Goal: Information Seeking & Learning: Learn about a topic

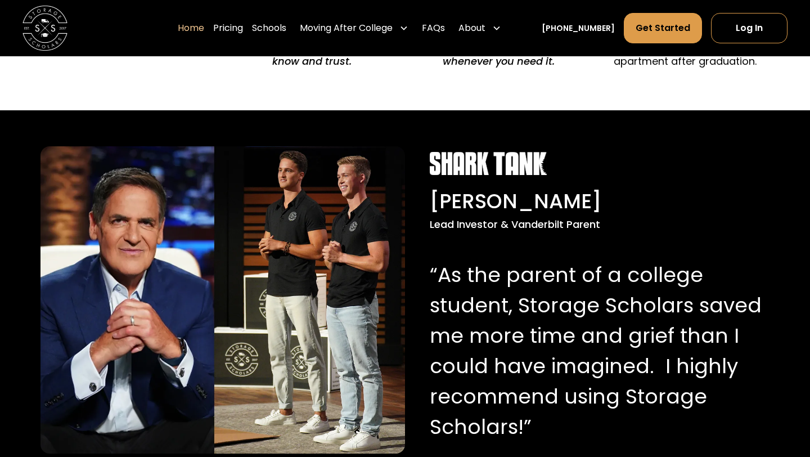
scroll to position [1041, 0]
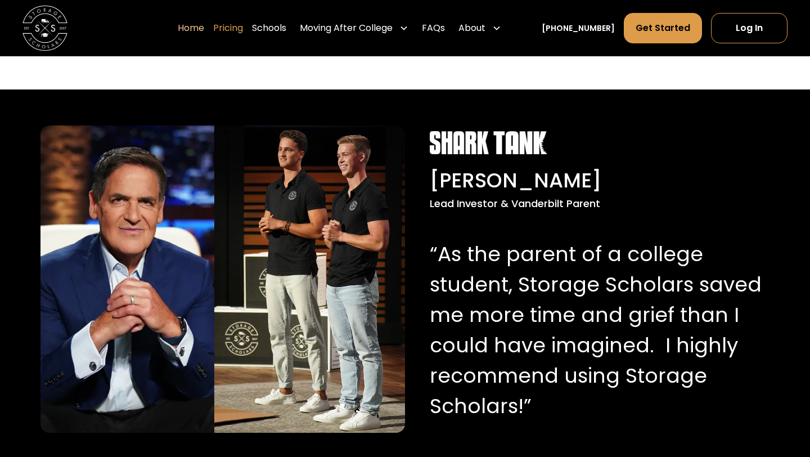
click at [243, 30] on link "Pricing" at bounding box center [228, 27] width 30 height 31
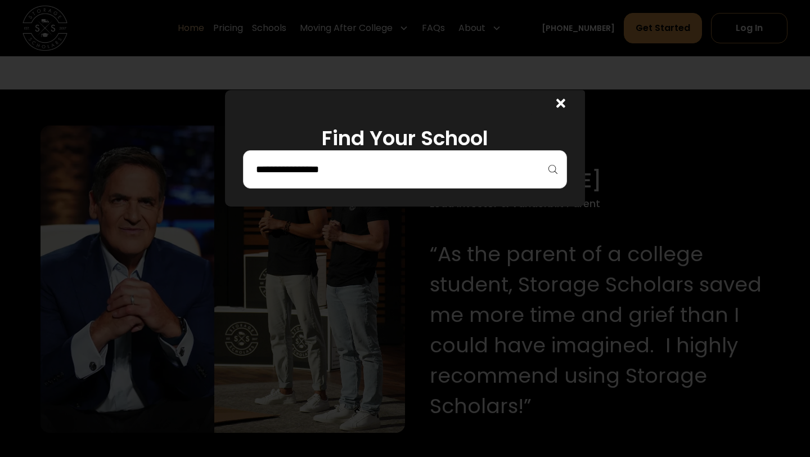
click at [360, 165] on input "search" at bounding box center [405, 169] width 300 height 19
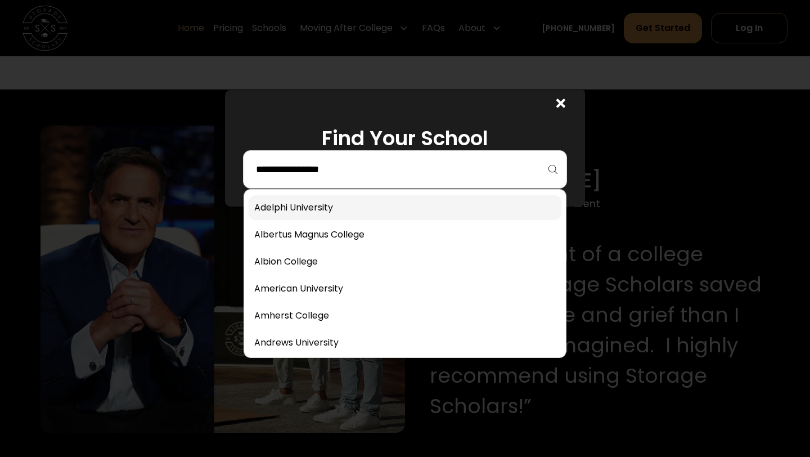
click at [380, 211] on link at bounding box center [405, 207] width 313 height 25
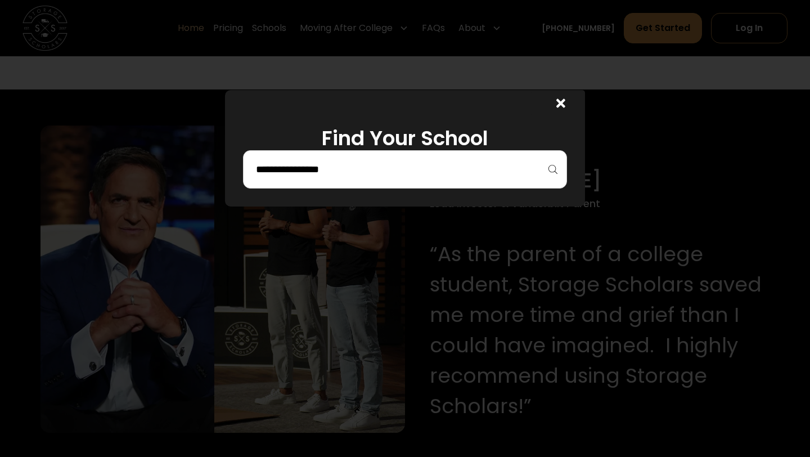
click at [380, 211] on div at bounding box center [405, 228] width 810 height 457
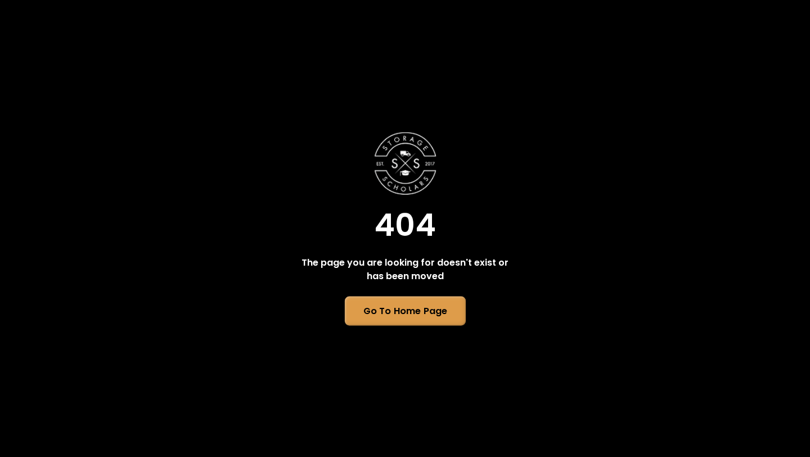
click at [376, 300] on link "Go To Home Page" at bounding box center [404, 310] width 121 height 29
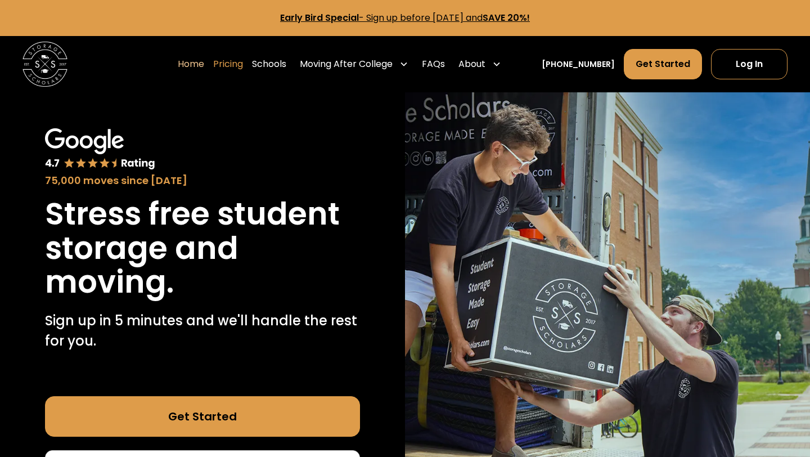
click at [243, 61] on link "Pricing" at bounding box center [228, 63] width 30 height 31
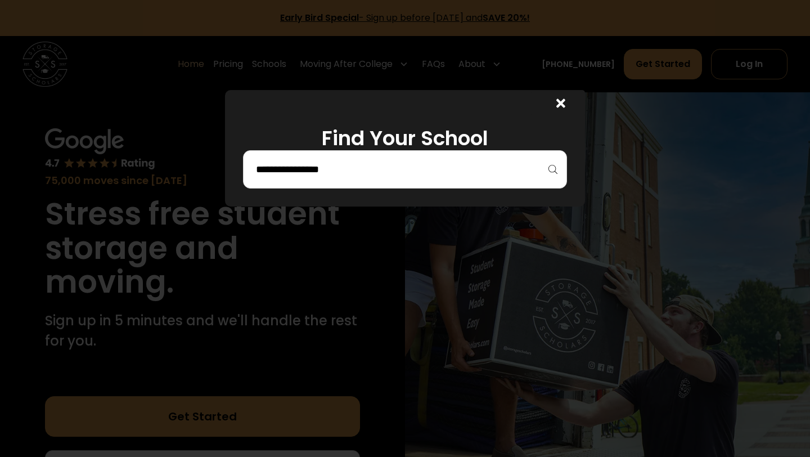
click at [286, 168] on input "search" at bounding box center [405, 169] width 300 height 19
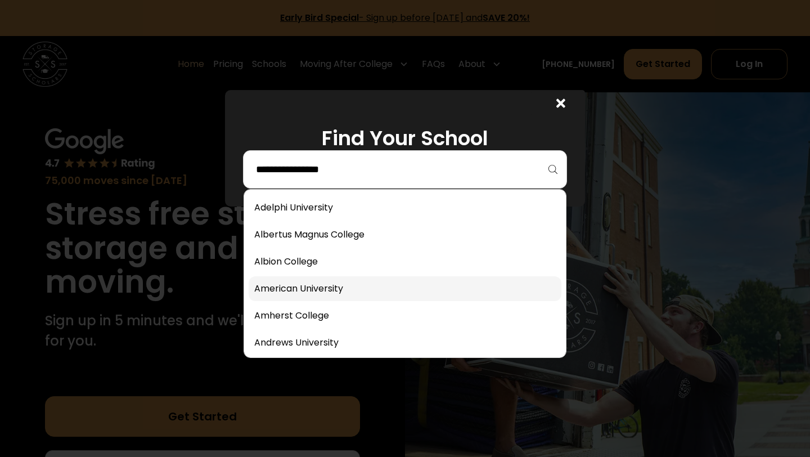
click at [302, 289] on link at bounding box center [405, 288] width 313 height 25
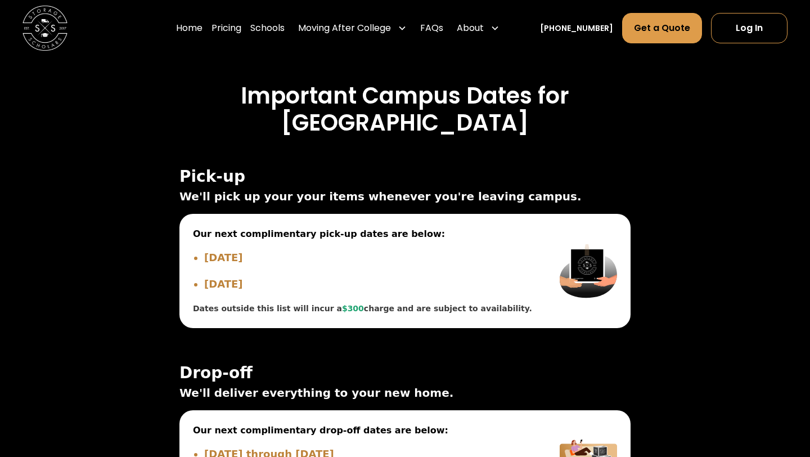
scroll to position [4067, 0]
